Goal: Transaction & Acquisition: Purchase product/service

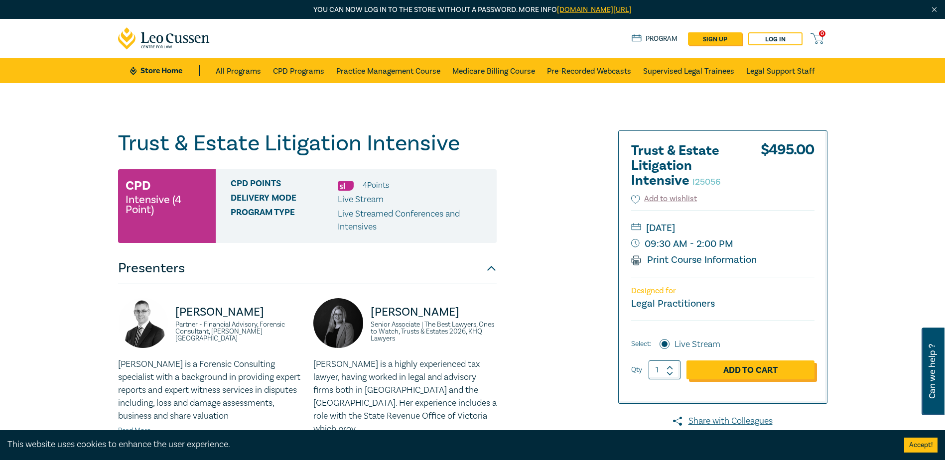
click at [727, 373] on link "Add to Cart" at bounding box center [750, 370] width 128 height 19
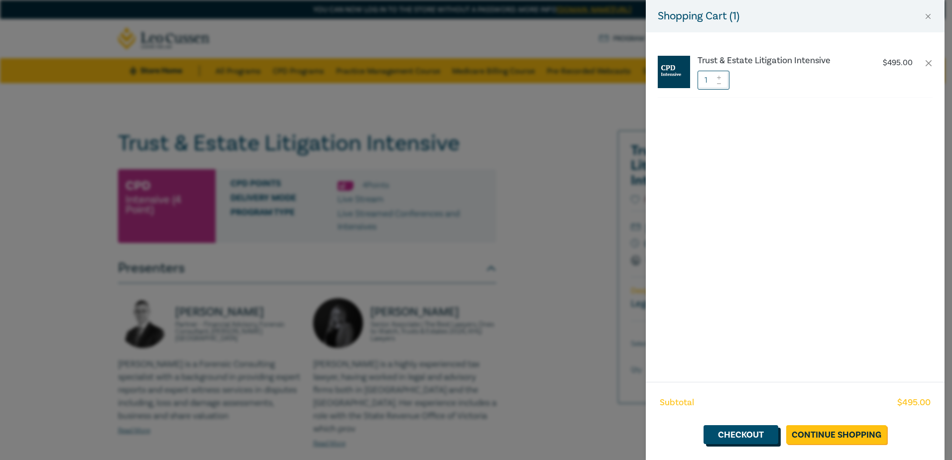
click at [769, 435] on link "Checkout" at bounding box center [741, 434] width 75 height 19
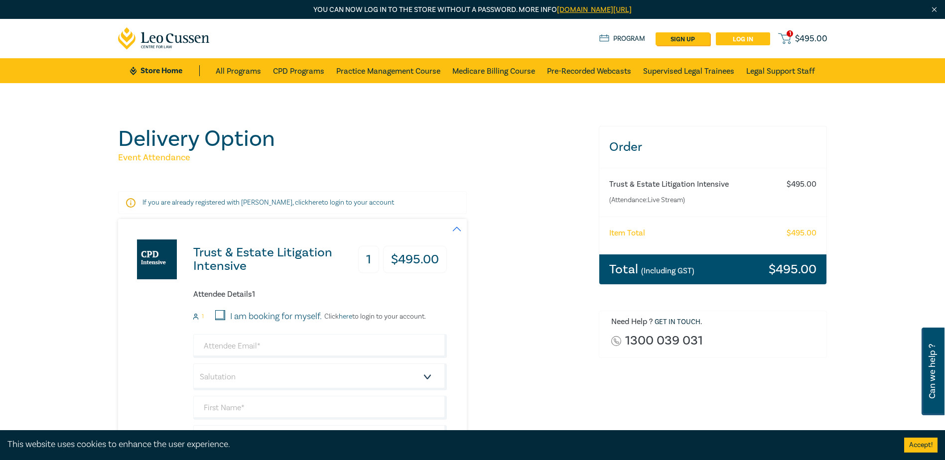
click at [745, 39] on link "Log in" at bounding box center [743, 38] width 54 height 13
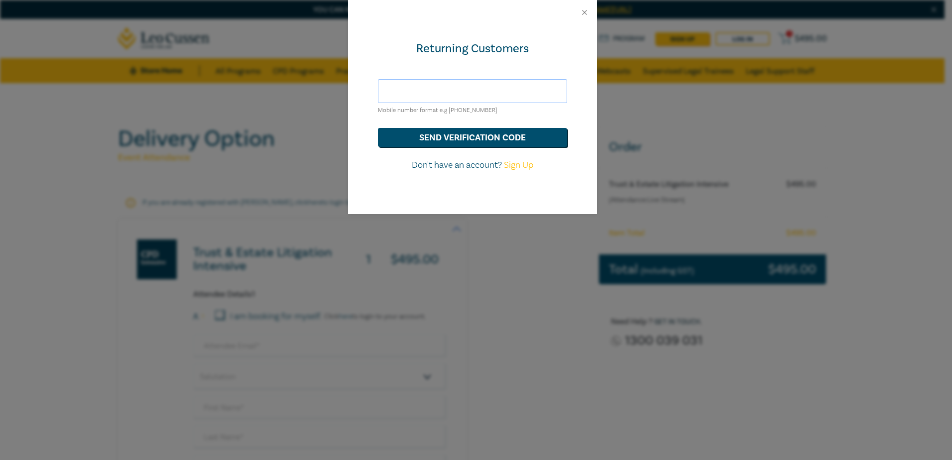
click at [450, 87] on input "text" at bounding box center [472, 91] width 189 height 24
click at [481, 105] on div "Mobile number format e.g +61 000000000" at bounding box center [472, 97] width 189 height 37
click at [482, 90] on input "text" at bounding box center [472, 91] width 189 height 24
paste input "admin@rennicks.com.au"
type input "admin@rennicks.com.au"
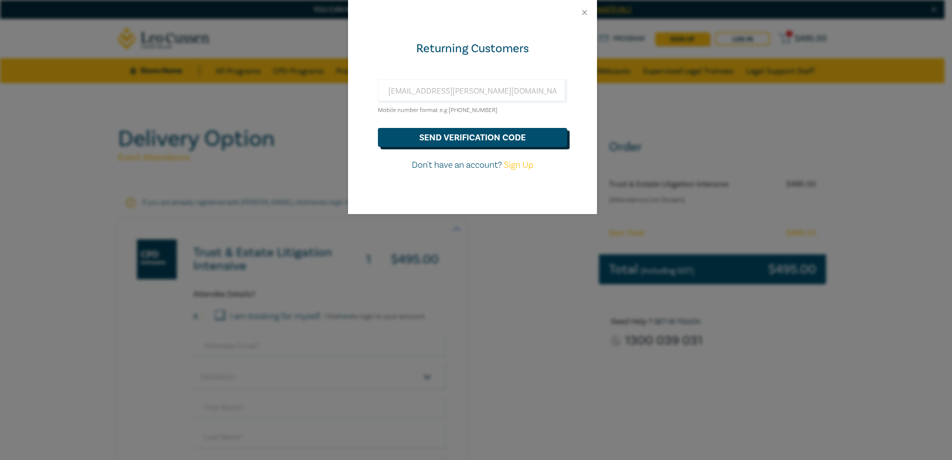
click at [488, 134] on button "send verification code" at bounding box center [472, 137] width 189 height 19
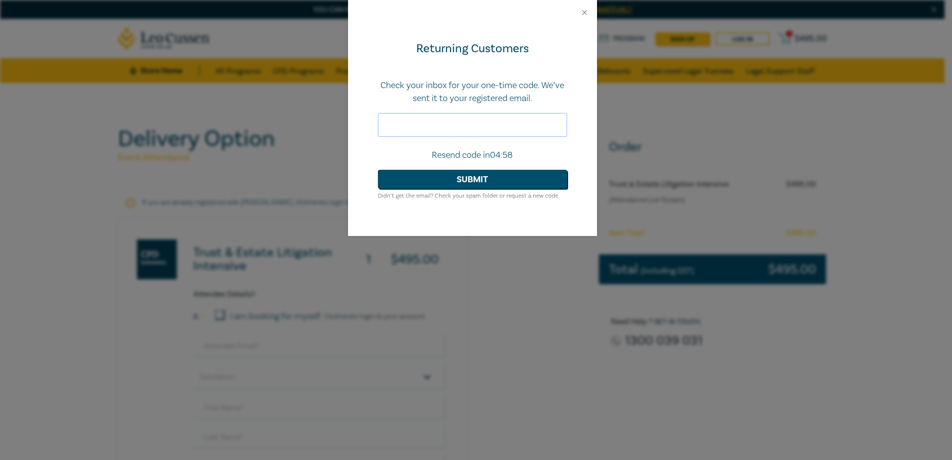
click at [488, 130] on input "text" at bounding box center [472, 125] width 189 height 24
click at [432, 126] on input "text" at bounding box center [472, 125] width 189 height 24
paste input "977313"
type input "977313"
click at [458, 177] on button "Submit" at bounding box center [472, 179] width 189 height 19
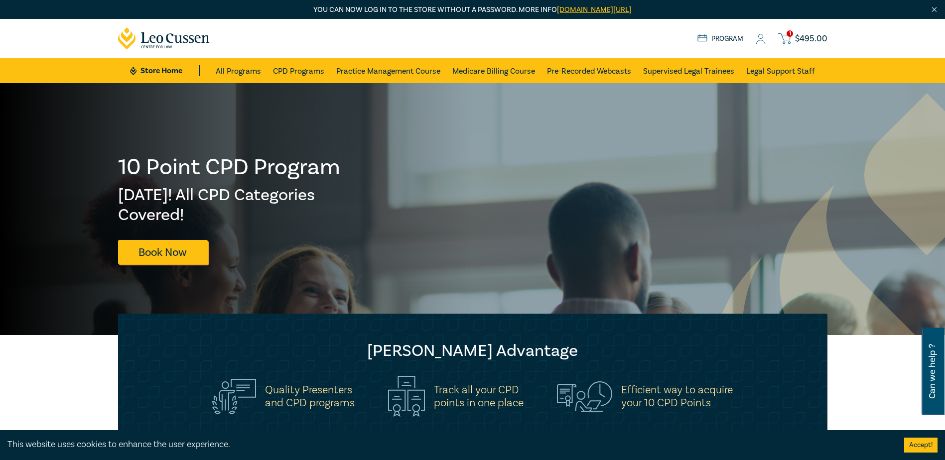
click at [790, 41] on icon at bounding box center [784, 38] width 12 height 12
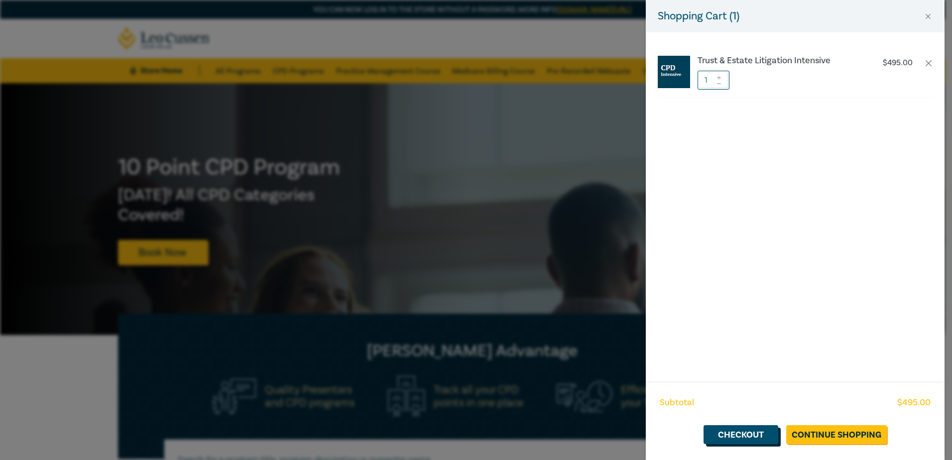
click at [771, 431] on link "Checkout" at bounding box center [741, 434] width 75 height 19
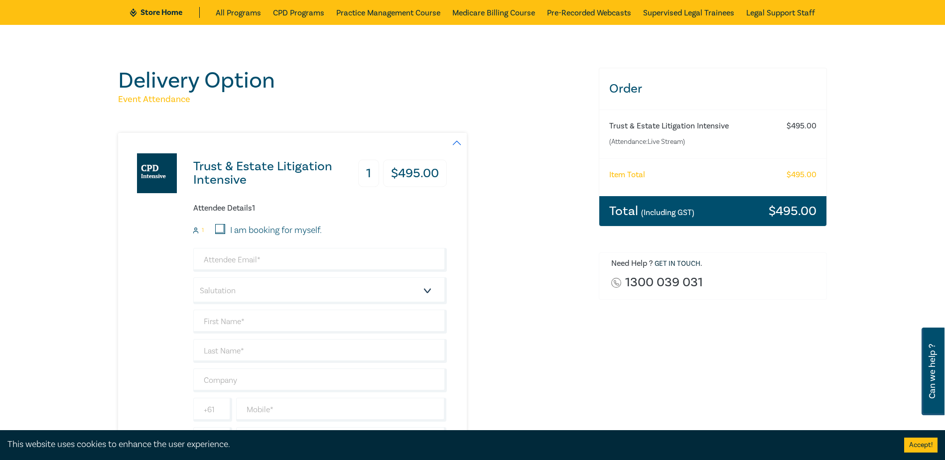
scroll to position [149, 0]
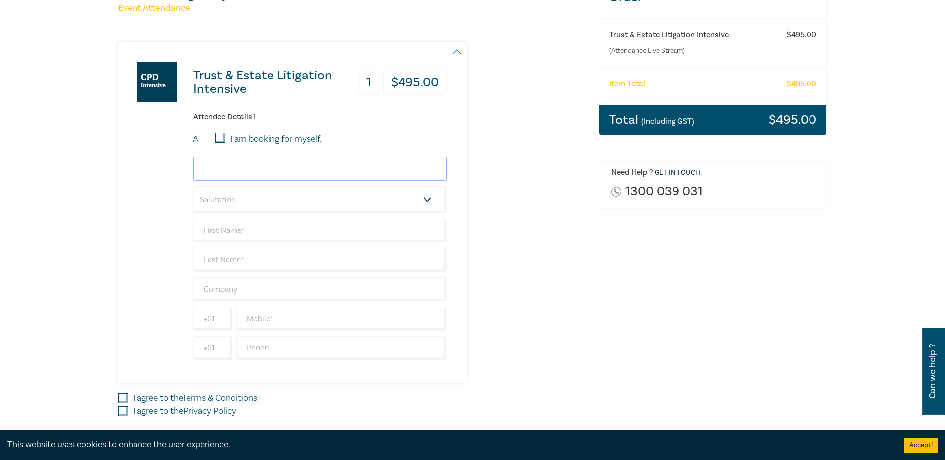
click at [237, 177] on input "email" at bounding box center [319, 169] width 253 height 24
click at [255, 161] on input "email" at bounding box center [319, 169] width 253 height 24
paste input "977313"
type input "977313"
click at [238, 162] on input "email" at bounding box center [319, 169] width 253 height 24
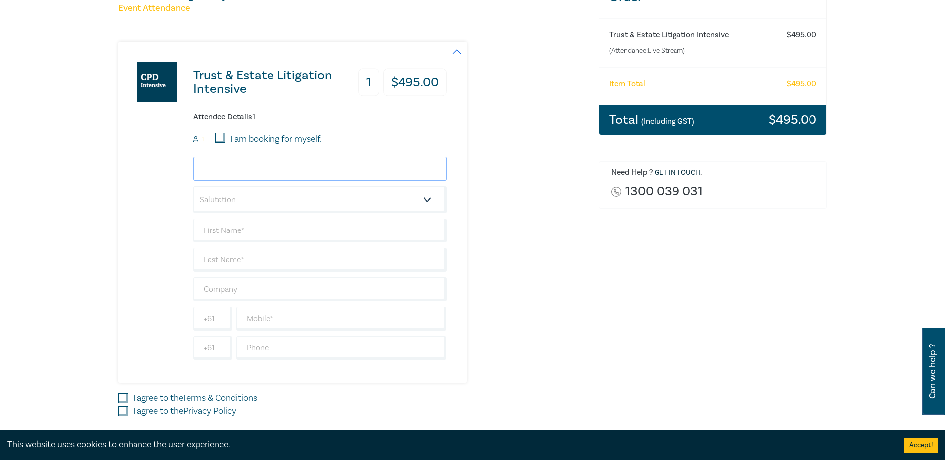
paste input "[EMAIL_ADDRESS][PERSON_NAME][DOMAIN_NAME]"
type input "[EMAIL_ADDRESS][PERSON_NAME][DOMAIN_NAME]"
click at [263, 185] on div "[EMAIL_ADDRESS][PERSON_NAME][DOMAIN_NAME] Salutation Mr. Mrs. Ms. Miss Dr. Prof…" at bounding box center [319, 258] width 253 height 203
click at [261, 192] on select "Salutation Mr. Mrs. Ms. Miss Dr. Prof. Other" at bounding box center [319, 199] width 253 height 27
select select "Ms."
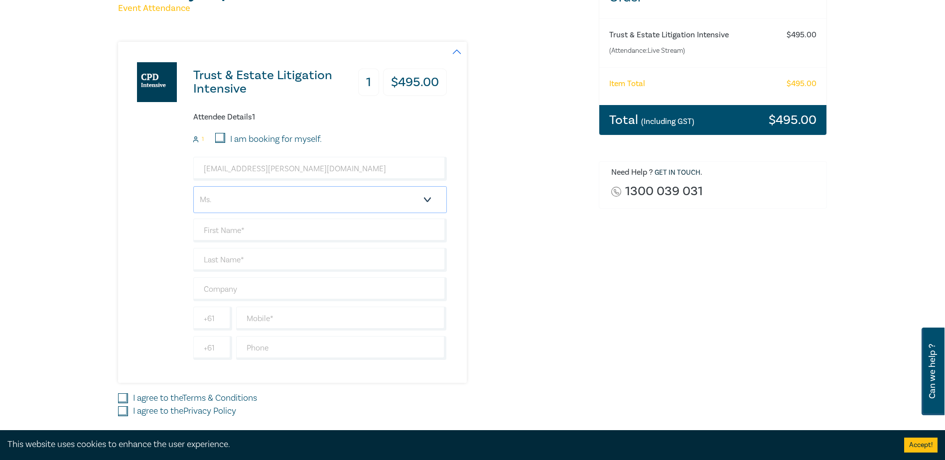
click at [193, 186] on select "Salutation Mr. Mrs. Ms. Miss Dr. Prof. Other" at bounding box center [319, 199] width 253 height 27
click at [220, 229] on input "text" at bounding box center [319, 231] width 253 height 24
type input "[PERSON_NAME]"
type input "[PERSON_NAME] & [PERSON_NAME]"
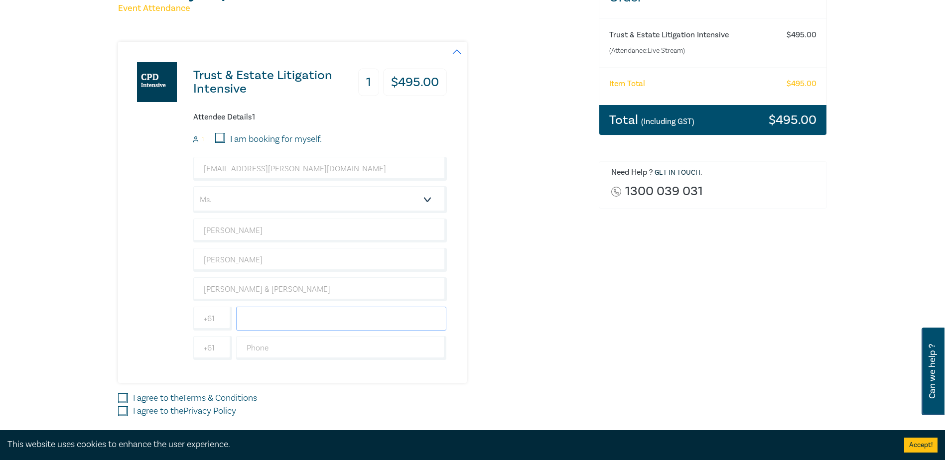
drag, startPoint x: 274, startPoint y: 313, endPoint x: 298, endPoint y: 321, distance: 25.4
click at [274, 313] on input "text" at bounding box center [341, 319] width 211 height 24
paste input "0422 743 723"
type input "0422 743 723"
click at [299, 342] on input "text" at bounding box center [341, 348] width 211 height 24
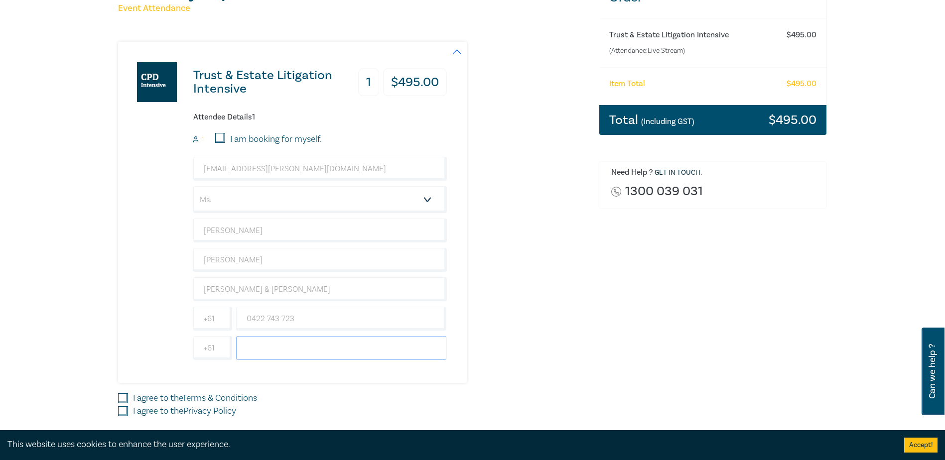
paste input "03 9882 4120"
type input "03 9882 4120"
click at [61, 309] on div "Delivery Option Event Attendance Trust & Estate Litigation Intensive 1 $ 495.00…" at bounding box center [472, 217] width 945 height 567
click at [124, 399] on input "I agree to the Terms & Conditions" at bounding box center [123, 398] width 10 height 10
checkbox input "true"
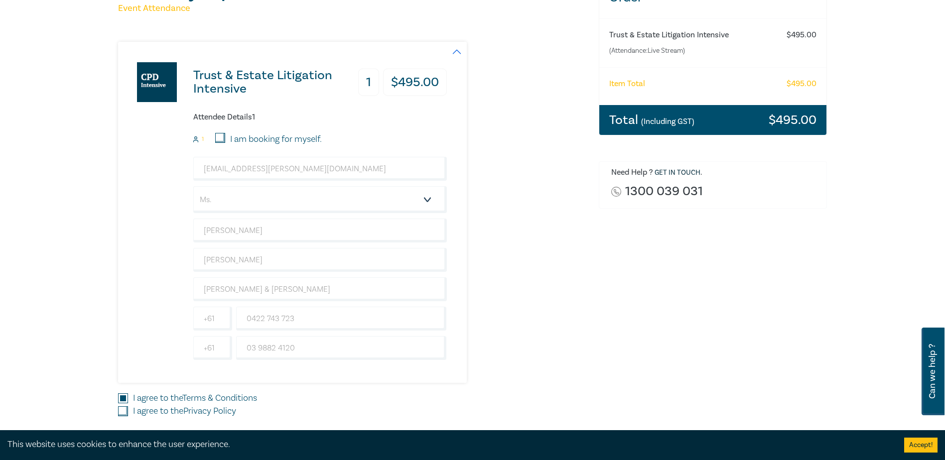
click at [123, 410] on input "I agree to the Privacy Policy" at bounding box center [123, 411] width 10 height 10
checkbox input "true"
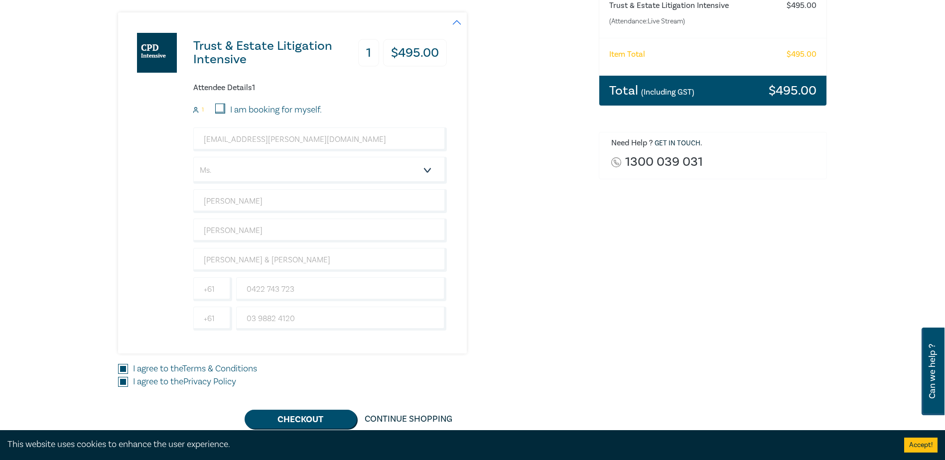
scroll to position [249, 0]
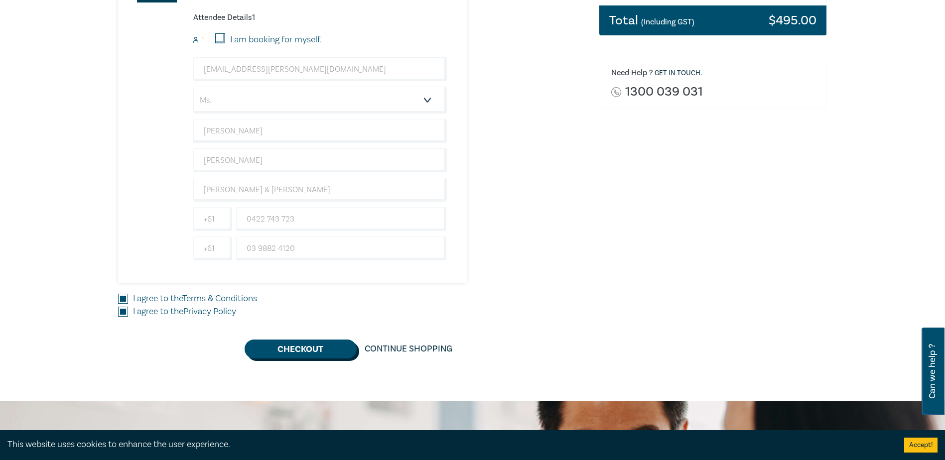
click at [297, 343] on button "Checkout" at bounding box center [301, 349] width 112 height 19
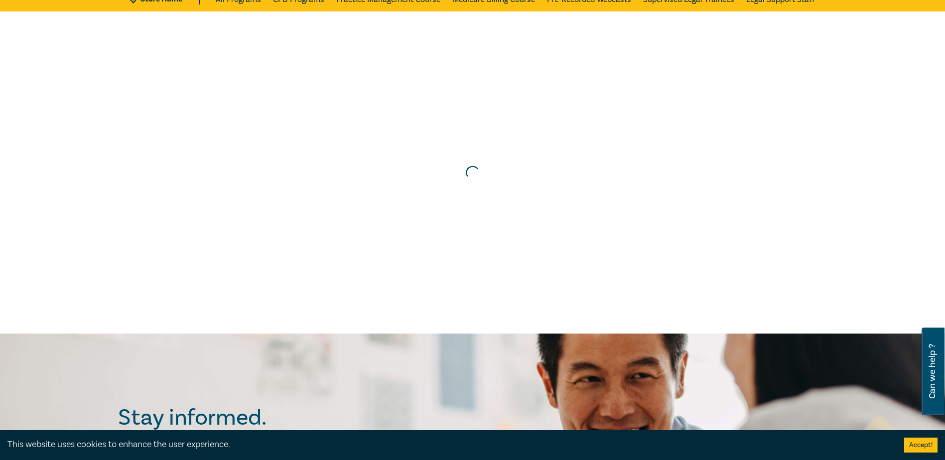
scroll to position [0, 0]
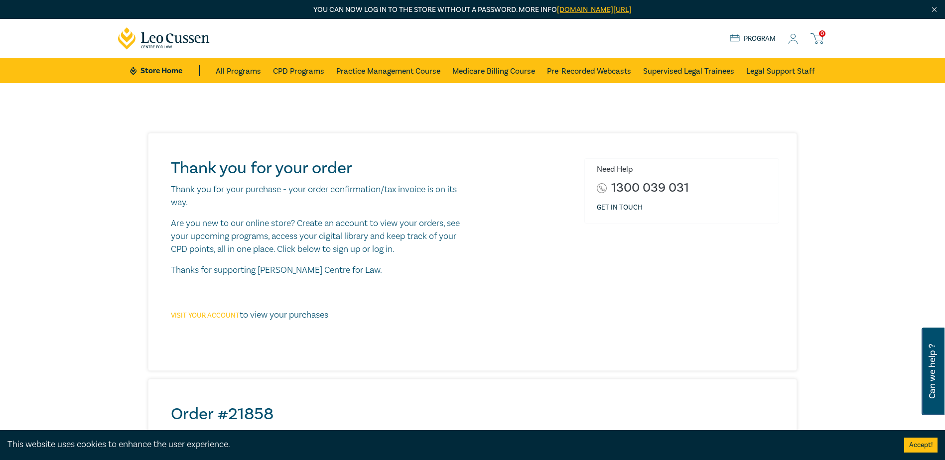
click at [202, 314] on link "Visit your account" at bounding box center [205, 315] width 69 height 9
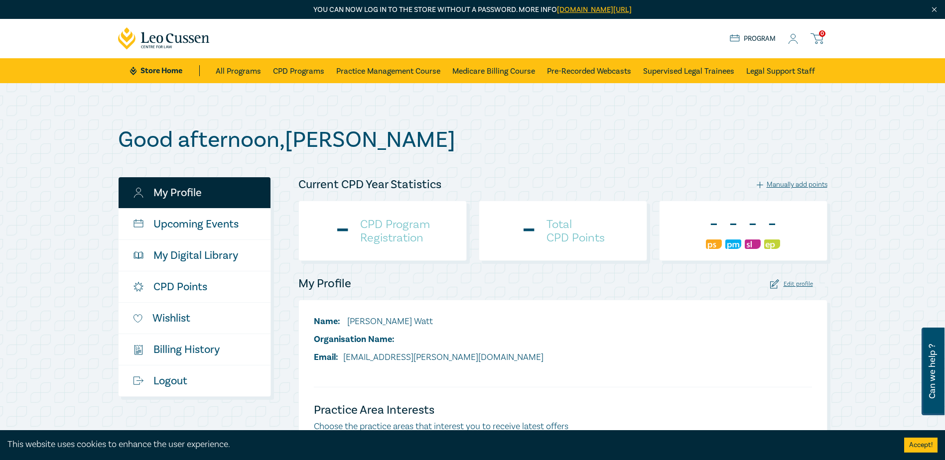
checkbox input "true"
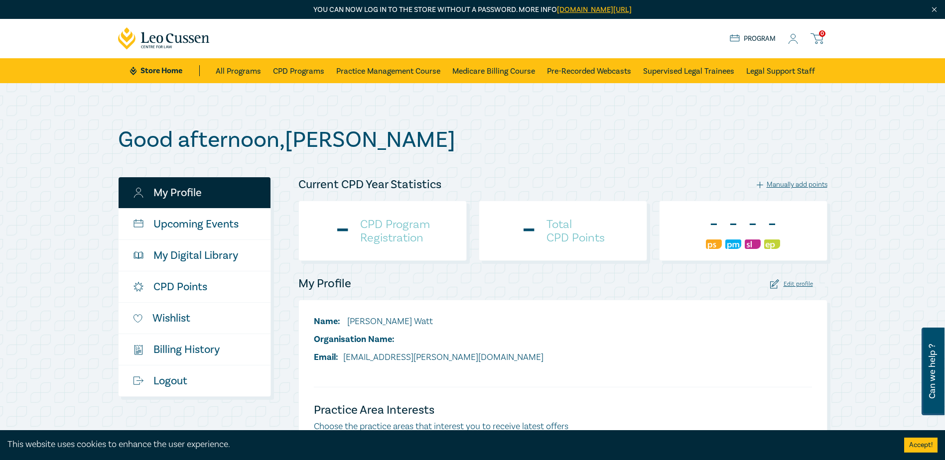
checkbox input "true"
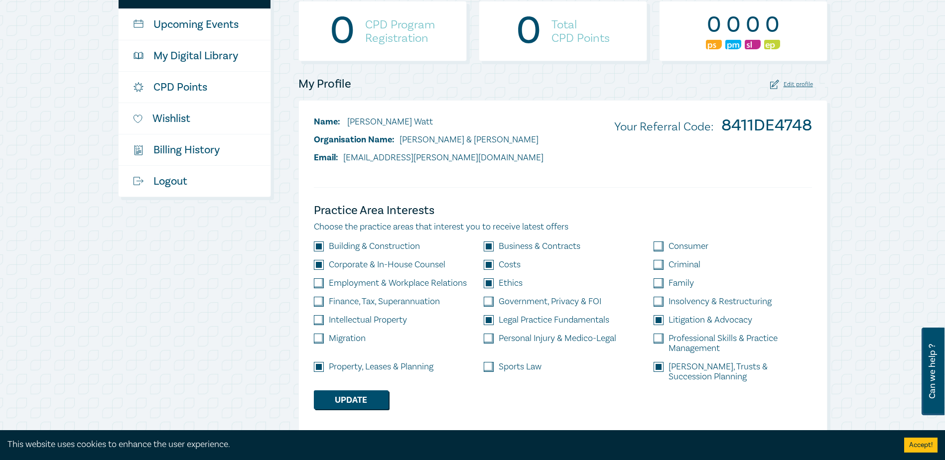
scroll to position [199, 0]
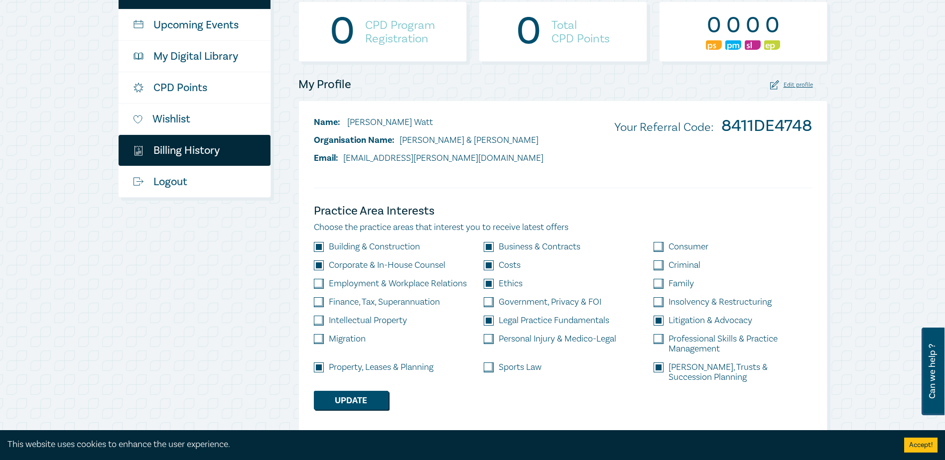
click at [199, 152] on link "$ Billing History" at bounding box center [195, 150] width 152 height 31
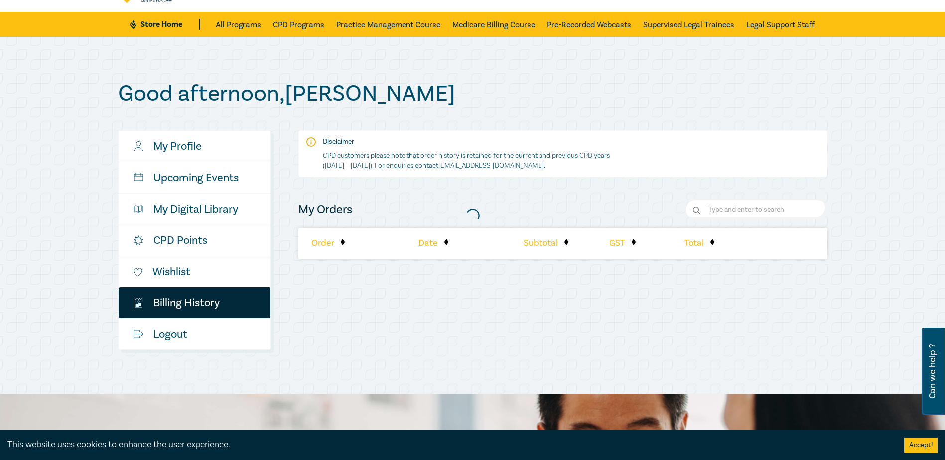
scroll to position [100, 0]
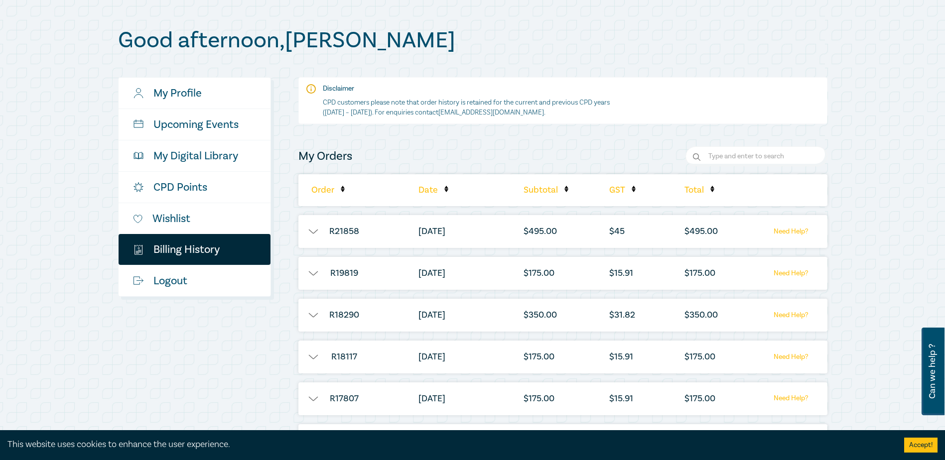
click at [309, 237] on button "button" at bounding box center [313, 232] width 30 height 10
